Goal: Task Accomplishment & Management: Complete application form

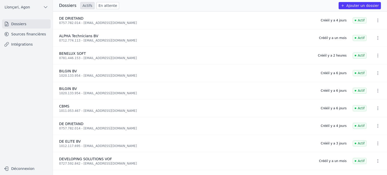
click at [20, 34] on link "Sources financières" at bounding box center [26, 34] width 49 height 9
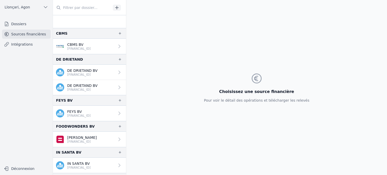
scroll to position [55, 0]
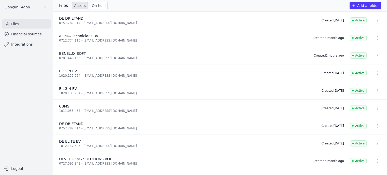
click at [340, 5] on div "Files Assets On hold Add a folder" at bounding box center [220, 5] width 334 height 7
click at [16, 24] on font "Files" at bounding box center [15, 24] width 8 height 4
click at [369, 5] on font "Add a folder" at bounding box center [368, 6] width 22 height 4
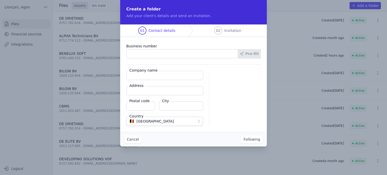
click at [162, 53] on input "Business number" at bounding box center [182, 53] width 112 height 9
paste input "1024.882.501"
type input "1024.882.501"
drag, startPoint x: 132, startPoint y: 78, endPoint x: 135, endPoint y: 77, distance: 2.9
click at [132, 78] on input "Company name" at bounding box center [164, 75] width 77 height 9
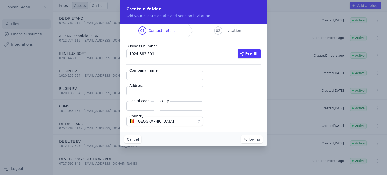
click at [144, 75] on input "Company name" at bounding box center [164, 75] width 77 height 9
paste input "ASREIS"
type input "ASREIS"
click at [242, 112] on div "ASREIS 1024.882.501 Belgium" at bounding box center [237, 98] width 45 height 55
click at [168, 91] on input "Address" at bounding box center [164, 90] width 77 height 9
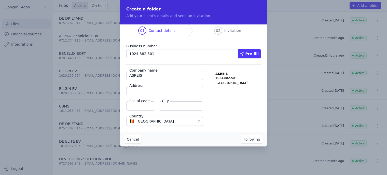
paste input "Slachthuiskaai 3 box A"
type input "Slachthuiskaai 3 box A"
click at [145, 107] on input "Postal code" at bounding box center [140, 105] width 29 height 9
paste input "3500 Hasselt"
type input "3500 Hasselt"
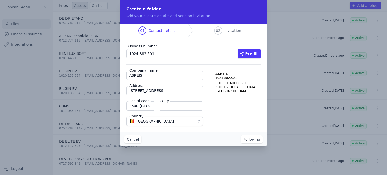
type textarea "H"
drag, startPoint x: 139, startPoint y: 107, endPoint x: 161, endPoint y: 107, distance: 22.1
click at [161, 107] on div "Postal code 3500 Hasselt City" at bounding box center [164, 105] width 77 height 9
type input "3500"
click at [172, 106] on input "City" at bounding box center [181, 105] width 44 height 9
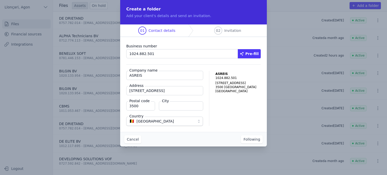
paste input "Hasselt"
type input "Hasselt"
click at [174, 140] on div "Cancel Following" at bounding box center [193, 139] width 147 height 15
click at [248, 138] on font "Following" at bounding box center [251, 139] width 17 height 4
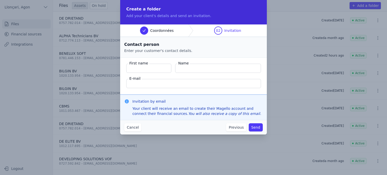
click at [146, 71] on input "First name" at bounding box center [148, 68] width 45 height 9
paste input "Veisoglu , Ali"
type input "Veisoglu , Ali"
click at [178, 68] on input "Name" at bounding box center [218, 68] width 86 height 9
type input "a"
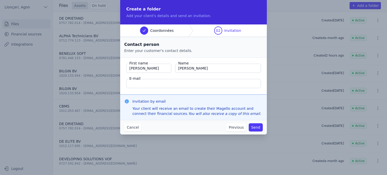
type input "Ali"
click at [158, 71] on input "Veisoglu , Ali" at bounding box center [148, 68] width 45 height 9
type input "Veisoglu"
drag, startPoint x: 165, startPoint y: 88, endPoint x: 164, endPoint y: 85, distance: 2.7
click at [165, 88] on input "E-mail" at bounding box center [193, 83] width 135 height 9
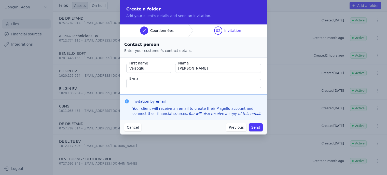
click at [163, 84] on input "E-mail" at bounding box center [193, 83] width 135 height 9
paste input "Bu doğrusu"
click at [149, 86] on input "Bu doğrusu" at bounding box center [193, 83] width 135 height 9
drag, startPoint x: 144, startPoint y: 84, endPoint x: 96, endPoint y: 86, distance: 48.1
click at [96, 86] on div "Create a folder Add your client's details and send an invitation. Coordonnées 0…" at bounding box center [193, 87] width 387 height 175
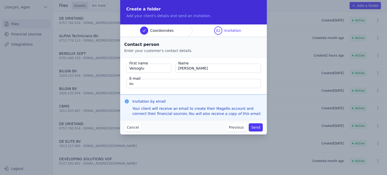
type input "u"
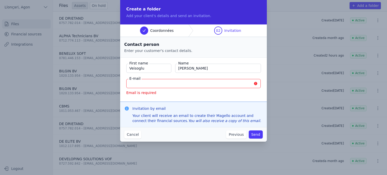
click at [149, 84] on input "E-mail" at bounding box center [193, 83] width 134 height 9
paste input "info.asreis@gmail.com"
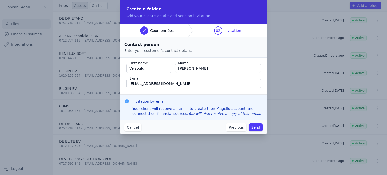
type input "info.asreis@gmail.com"
click at [255, 128] on font "Send" at bounding box center [255, 127] width 9 height 4
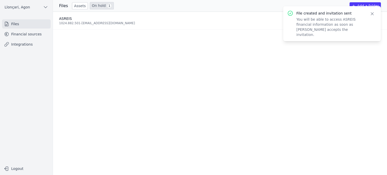
click at [33, 34] on font "Financial sources" at bounding box center [26, 34] width 31 height 4
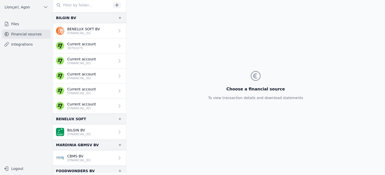
click at [30, 34] on font "Financial sources" at bounding box center [26, 34] width 31 height 4
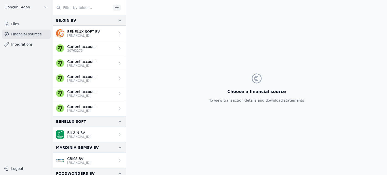
drag, startPoint x: 10, startPoint y: 24, endPoint x: 14, endPoint y: 25, distance: 3.5
click at [11, 24] on link "Files" at bounding box center [26, 23] width 49 height 9
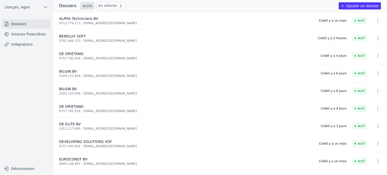
click at [19, 24] on link "Dossiers" at bounding box center [26, 23] width 49 height 9
click at [18, 37] on link "Sources financières" at bounding box center [26, 34] width 49 height 9
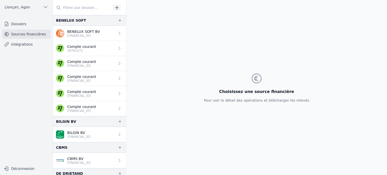
click at [23, 22] on link "Dossiers" at bounding box center [26, 23] width 49 height 9
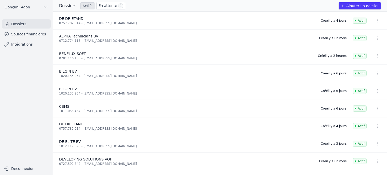
click at [19, 35] on link "Sources financières" at bounding box center [26, 34] width 49 height 9
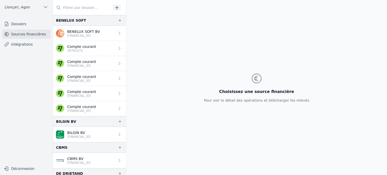
drag, startPoint x: 89, startPoint y: 1, endPoint x: 160, endPoint y: 79, distance: 105.2
click at [160, 79] on div "Choisissez une source financière Pour voir le détail des opérations et téléchar…" at bounding box center [256, 87] width 260 height 175
click at [20, 23] on link "Dossiers" at bounding box center [26, 23] width 49 height 9
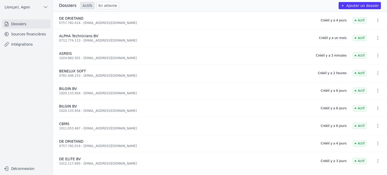
click at [36, 35] on link "Sources financières" at bounding box center [26, 34] width 49 height 9
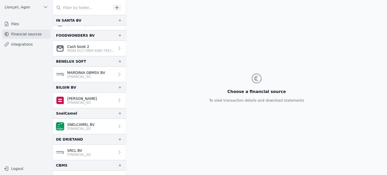
scroll to position [316, 0]
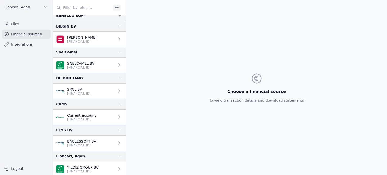
click at [19, 35] on font "Financial sources" at bounding box center [26, 34] width 31 height 4
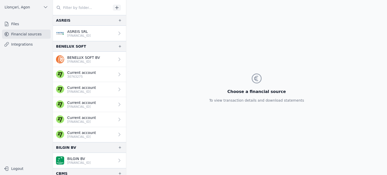
click at [80, 33] on font "ASREIS SRL" at bounding box center [77, 32] width 21 height 4
